Goal: Task Accomplishment & Management: Manage account settings

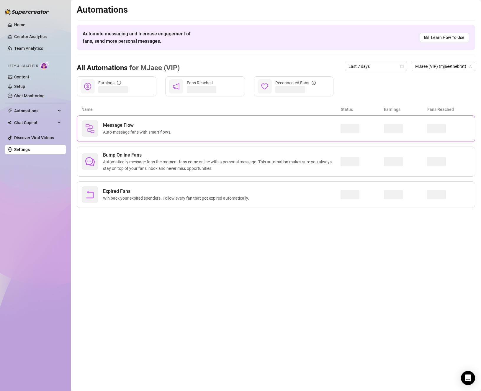
click at [176, 120] on div "Message Flow Auto-message fans with smart flows." at bounding box center [276, 128] width 399 height 27
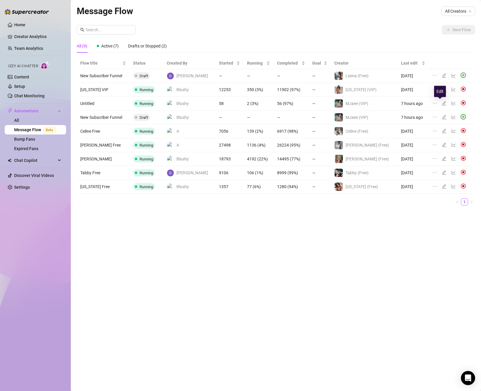
click at [442, 103] on icon "edit" at bounding box center [444, 103] width 5 height 5
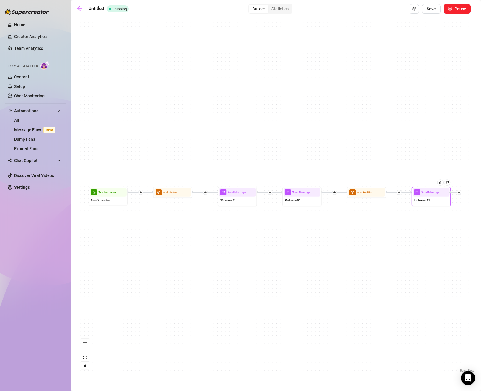
click at [438, 201] on div "Follow up 01" at bounding box center [431, 201] width 37 height 8
type textarea "Heyyy don’t keep a girl guessing 🫣"
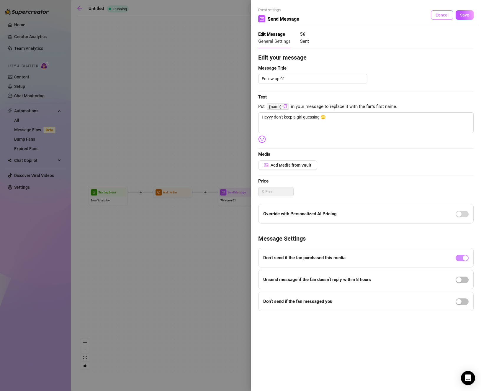
click at [447, 12] on button "Cancel" at bounding box center [442, 14] width 22 height 9
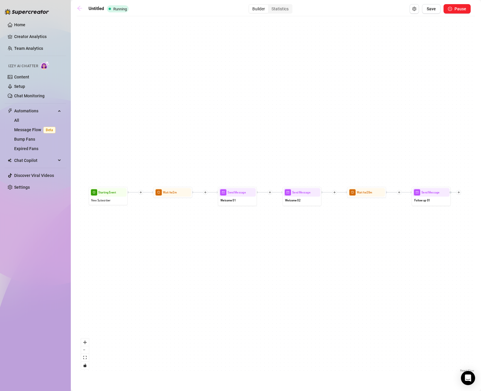
click at [82, 5] on icon "arrow-left" at bounding box center [80, 8] width 6 height 6
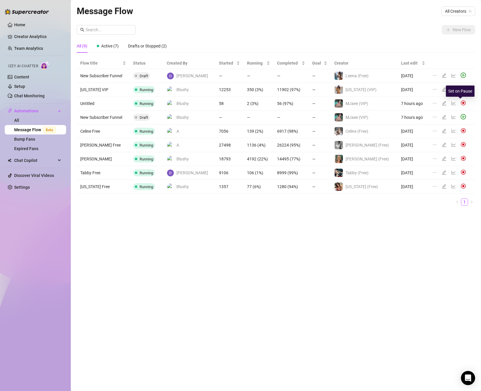
click at [461, 102] on img at bounding box center [463, 102] width 5 height 5
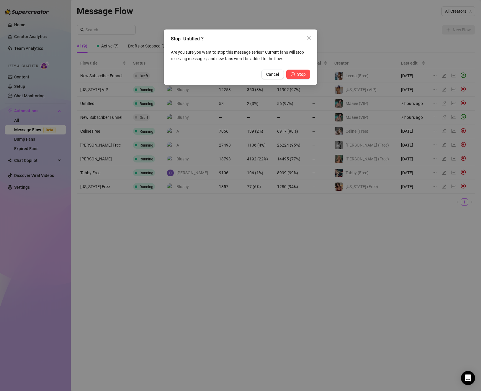
click at [293, 72] on icon "pause-circle" at bounding box center [293, 74] width 4 height 4
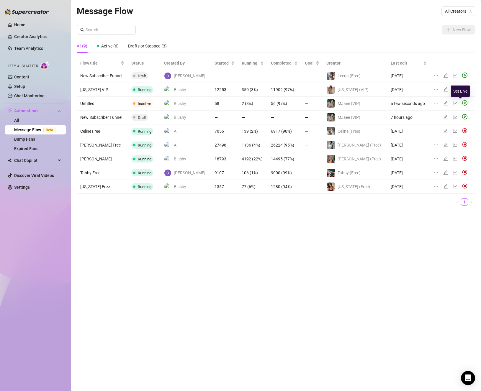
click at [380, 246] on div "Message Flow All Creators New Flow All (9) Active (6) Drafts or Stopped (3) Flo…" at bounding box center [276, 189] width 399 height 370
